Goal: Find specific page/section: Find specific page/section

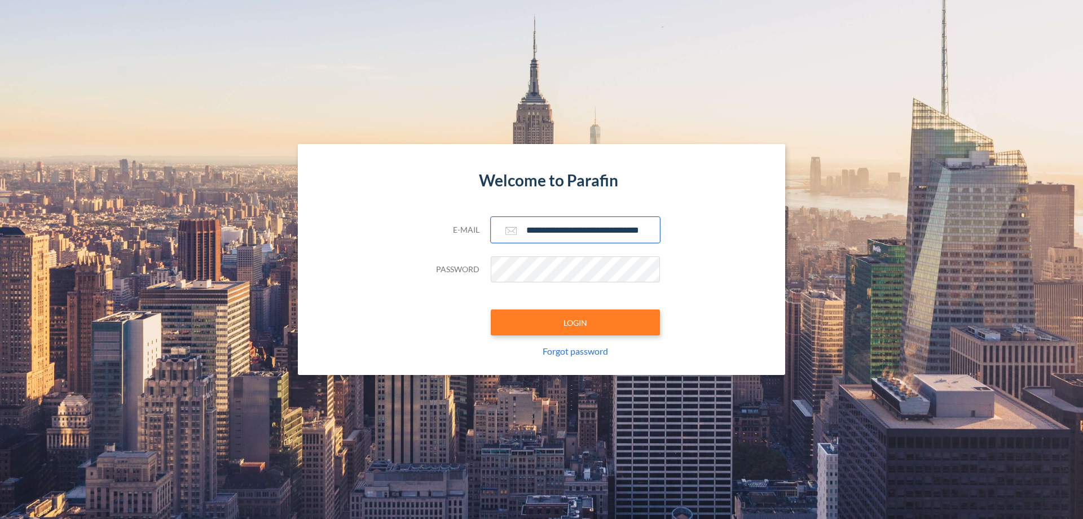
type input "**********"
click at [576, 322] on button "LOGIN" at bounding box center [575, 322] width 169 height 26
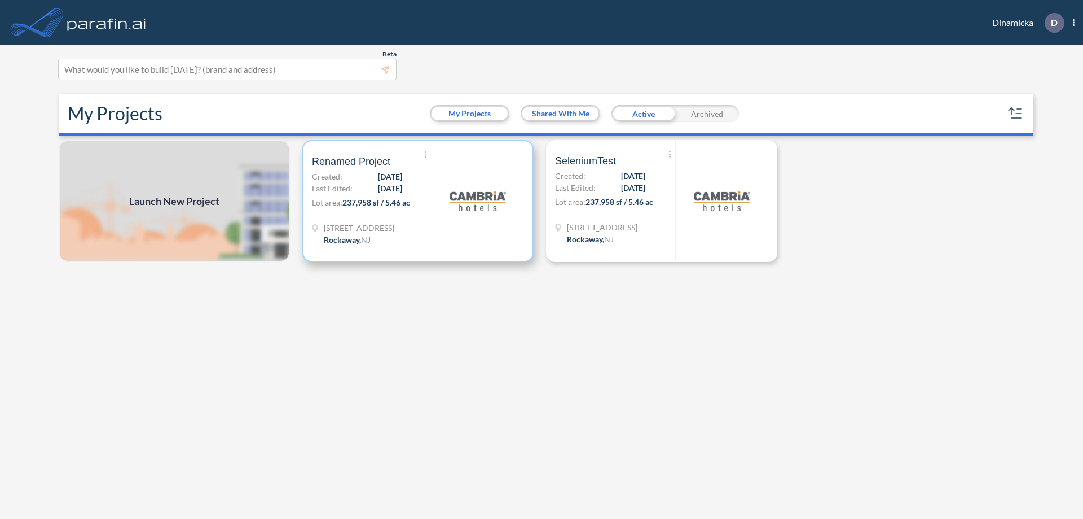
scroll to position [3, 0]
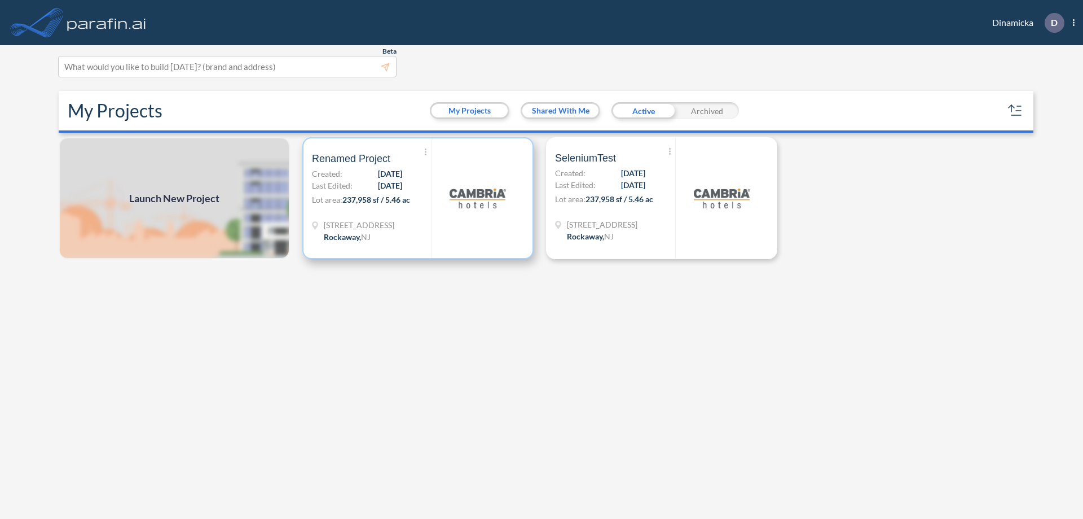
click at [418, 198] on p "Lot area: 237,958 sf / 5.46 ac" at bounding box center [372, 202] width 120 height 16
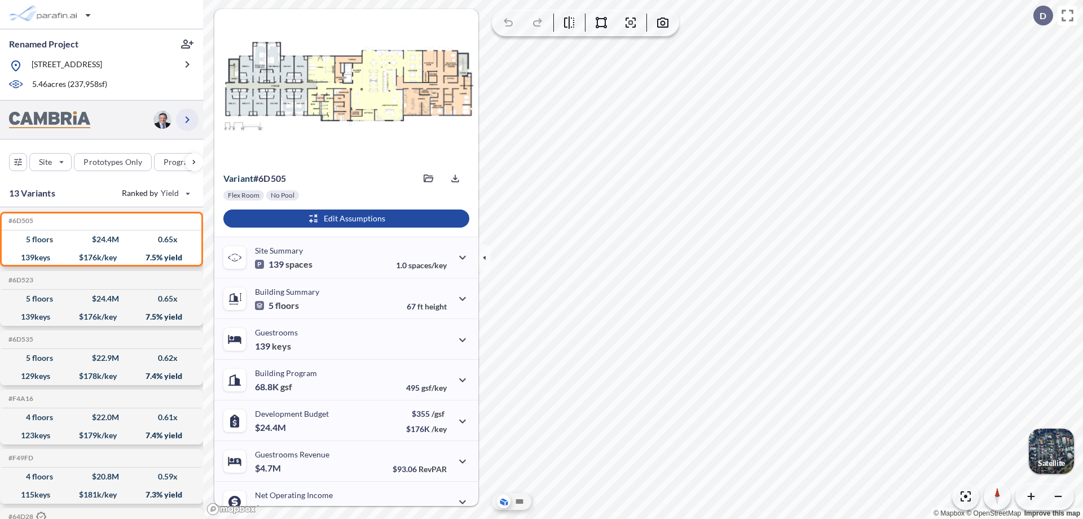
click at [187, 119] on icon "button" at bounding box center [188, 120] width 14 height 14
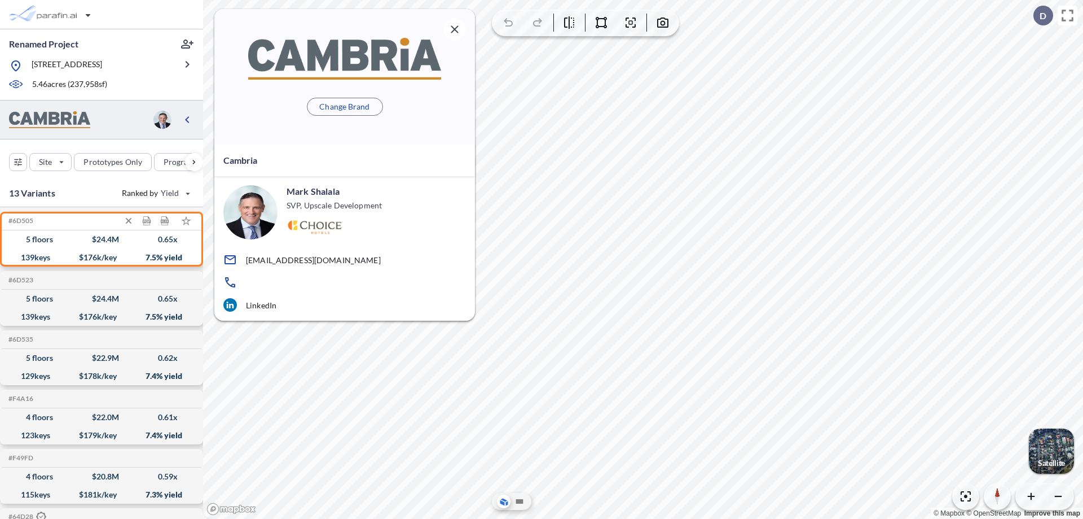
scroll to position [5, 0]
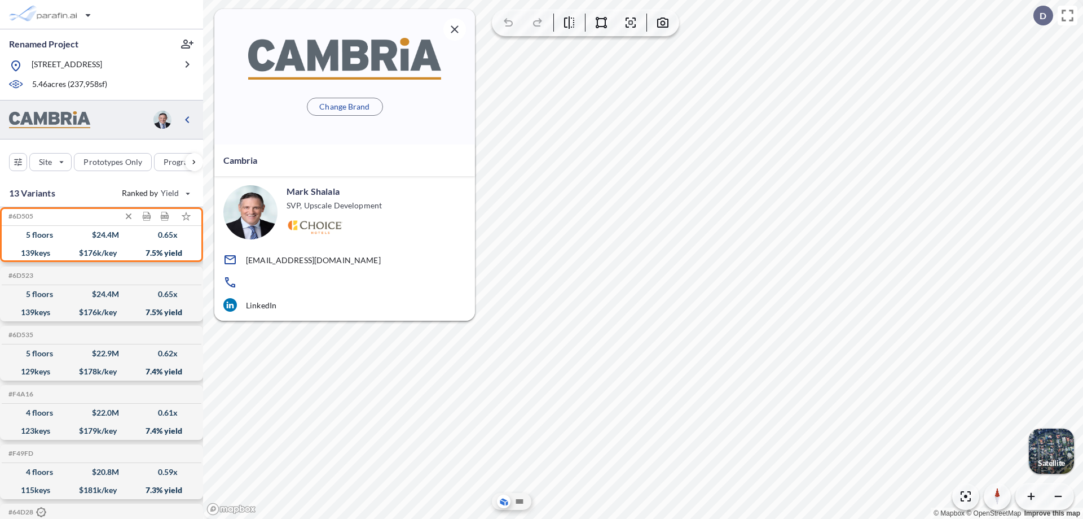
click at [102, 235] on div "$ 24.4 M" at bounding box center [105, 235] width 27 height 0
